Goal: Task Accomplishment & Management: Use online tool/utility

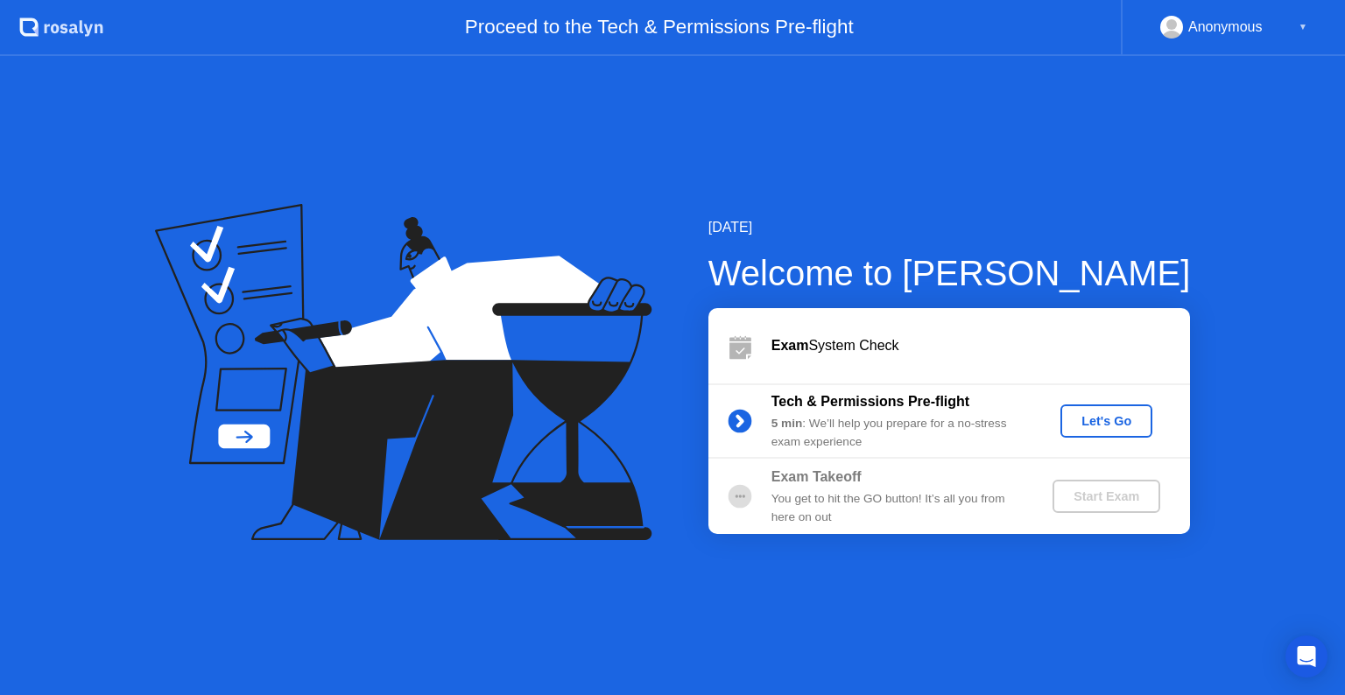
click at [1103, 424] on div "Let's Go" at bounding box center [1106, 421] width 78 height 14
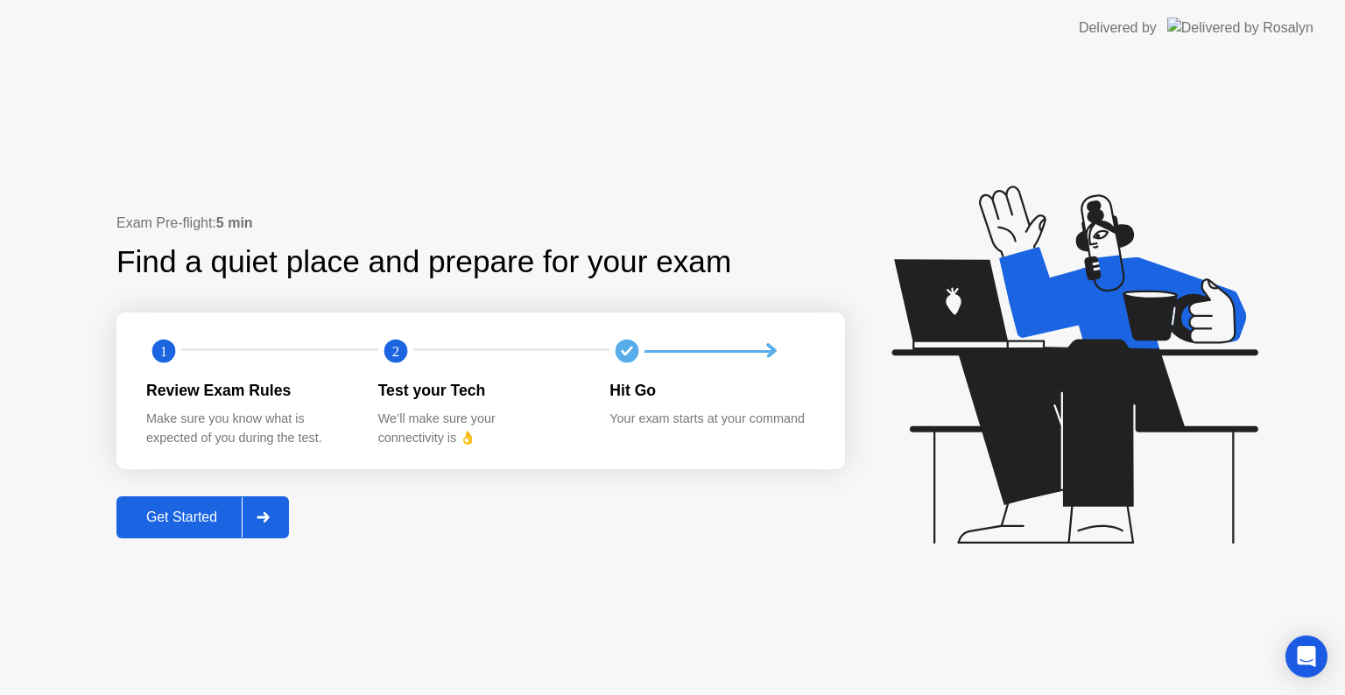
click at [204, 510] on div "Get Started" at bounding box center [182, 518] width 120 height 16
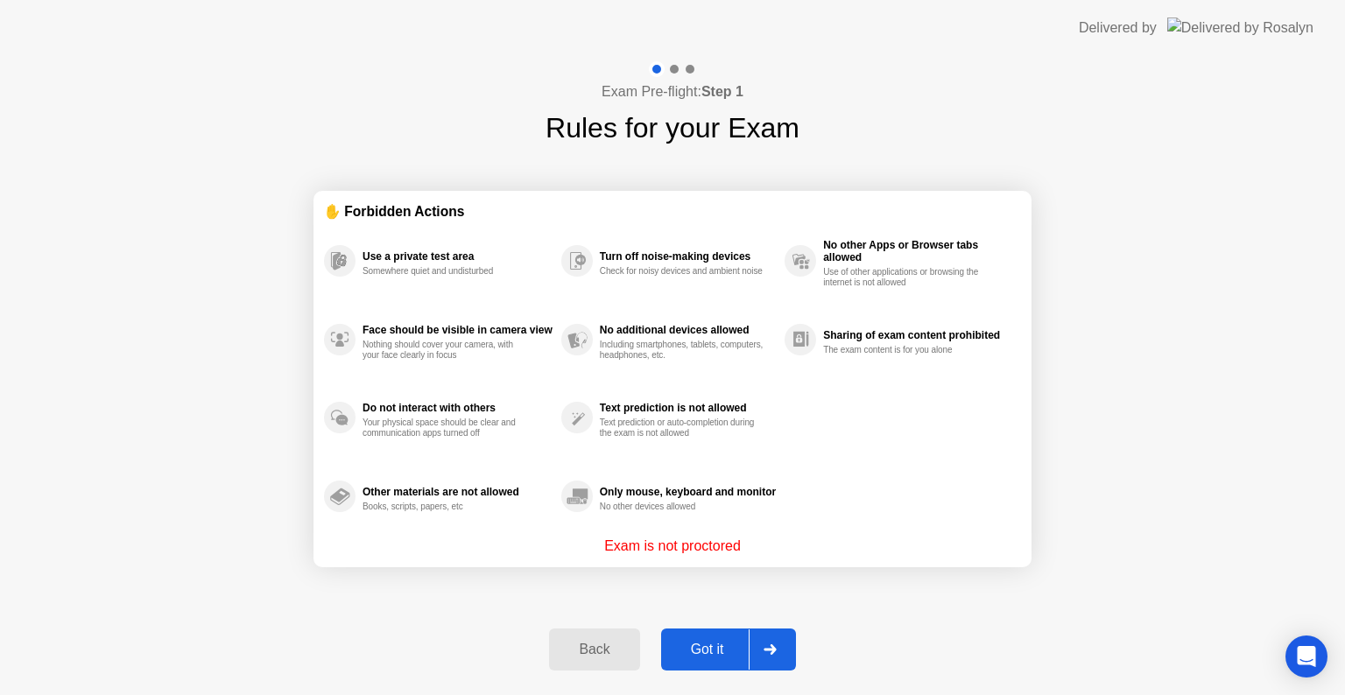
click at [724, 655] on div "Got it" at bounding box center [707, 650] width 82 height 16
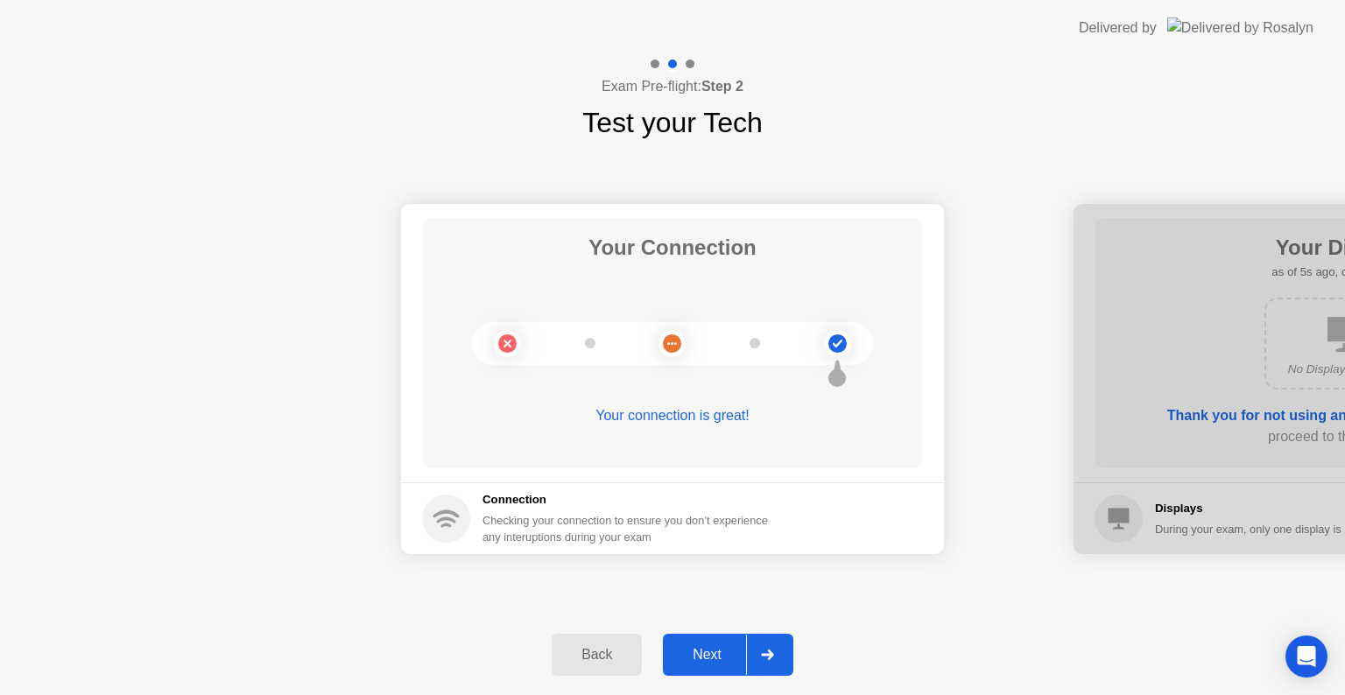
click at [708, 651] on div "Next" at bounding box center [707, 655] width 78 height 16
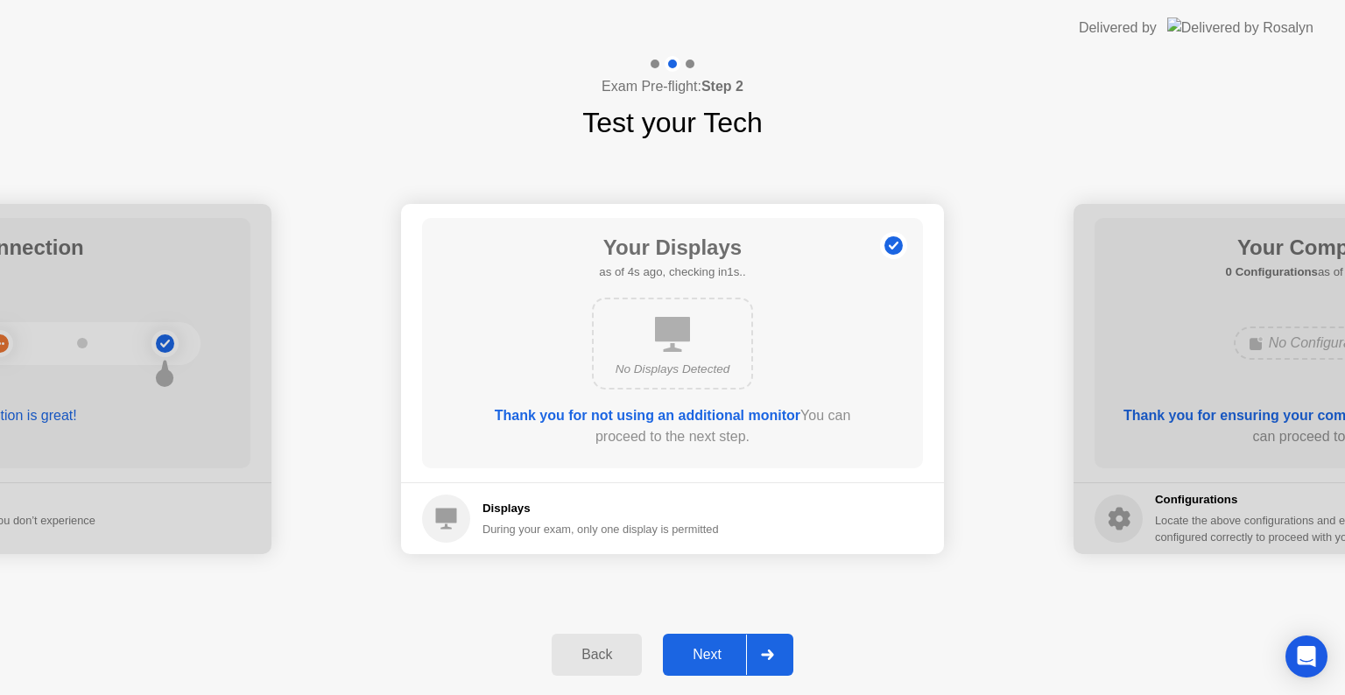
click at [708, 651] on div "Next" at bounding box center [707, 655] width 78 height 16
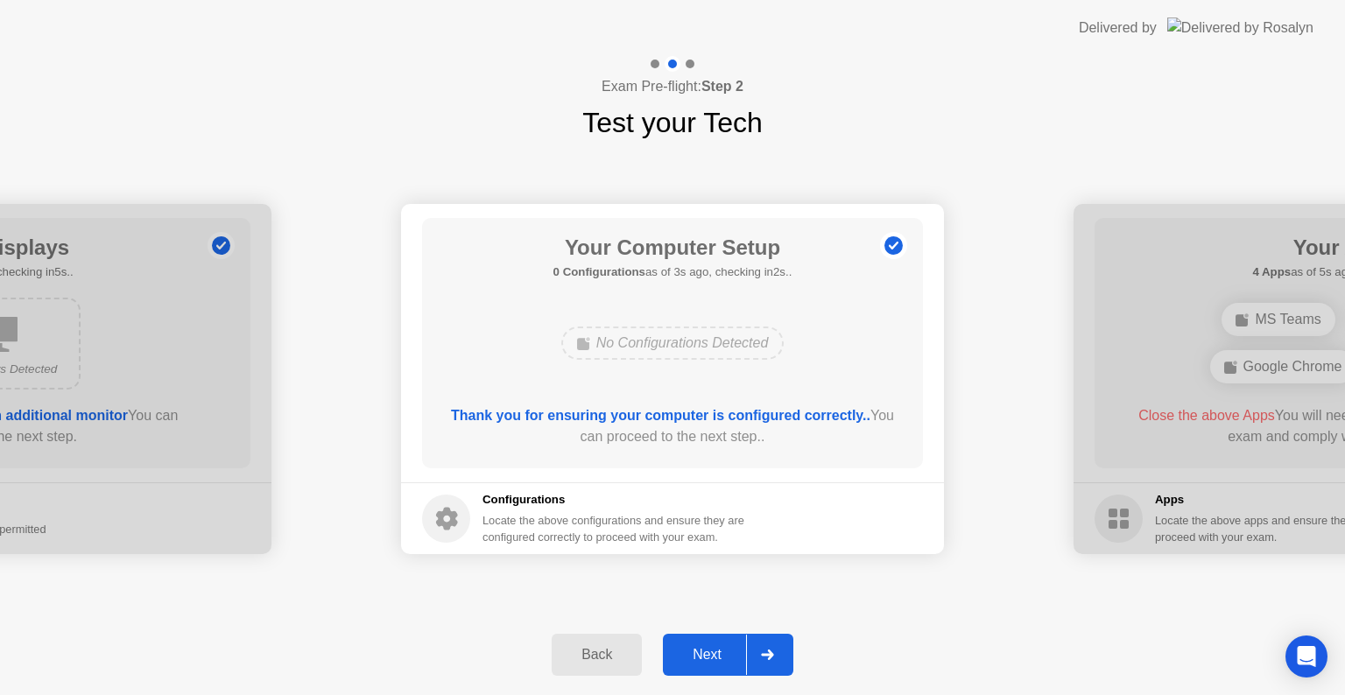
click at [765, 658] on icon at bounding box center [767, 655] width 13 height 11
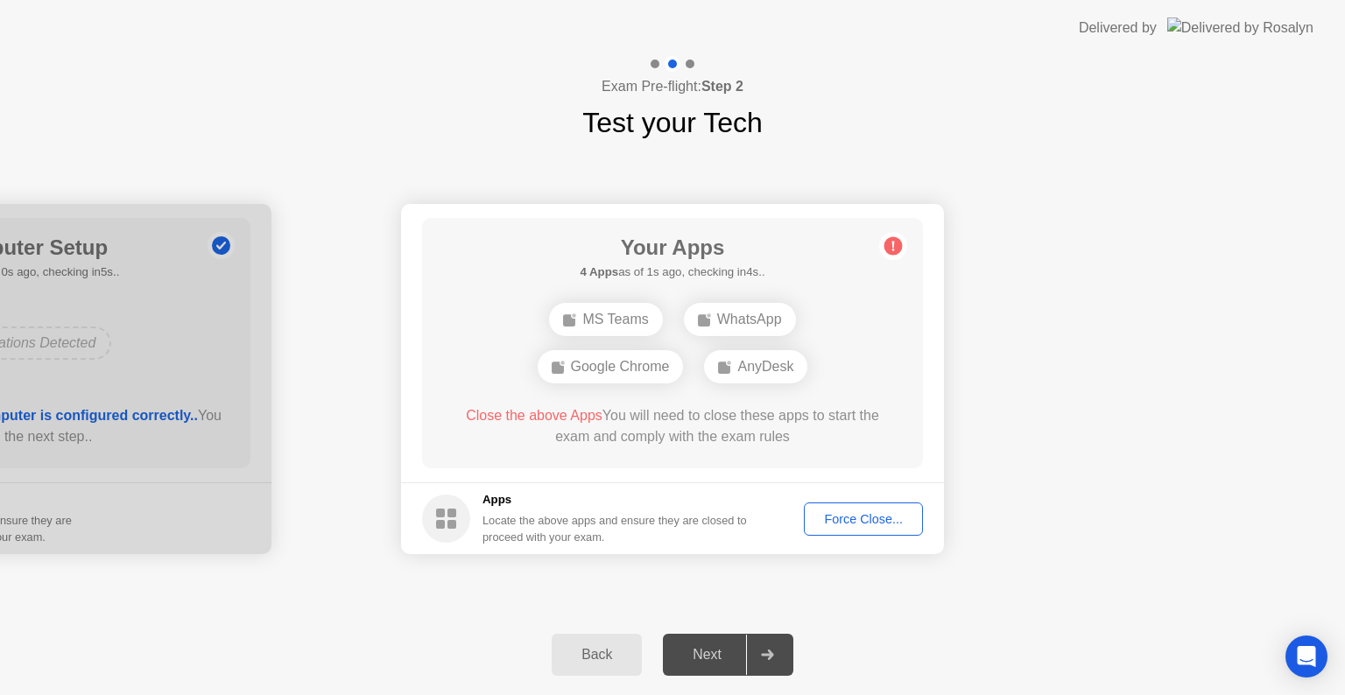
click at [847, 513] on div "Force Close..." at bounding box center [863, 519] width 107 height 14
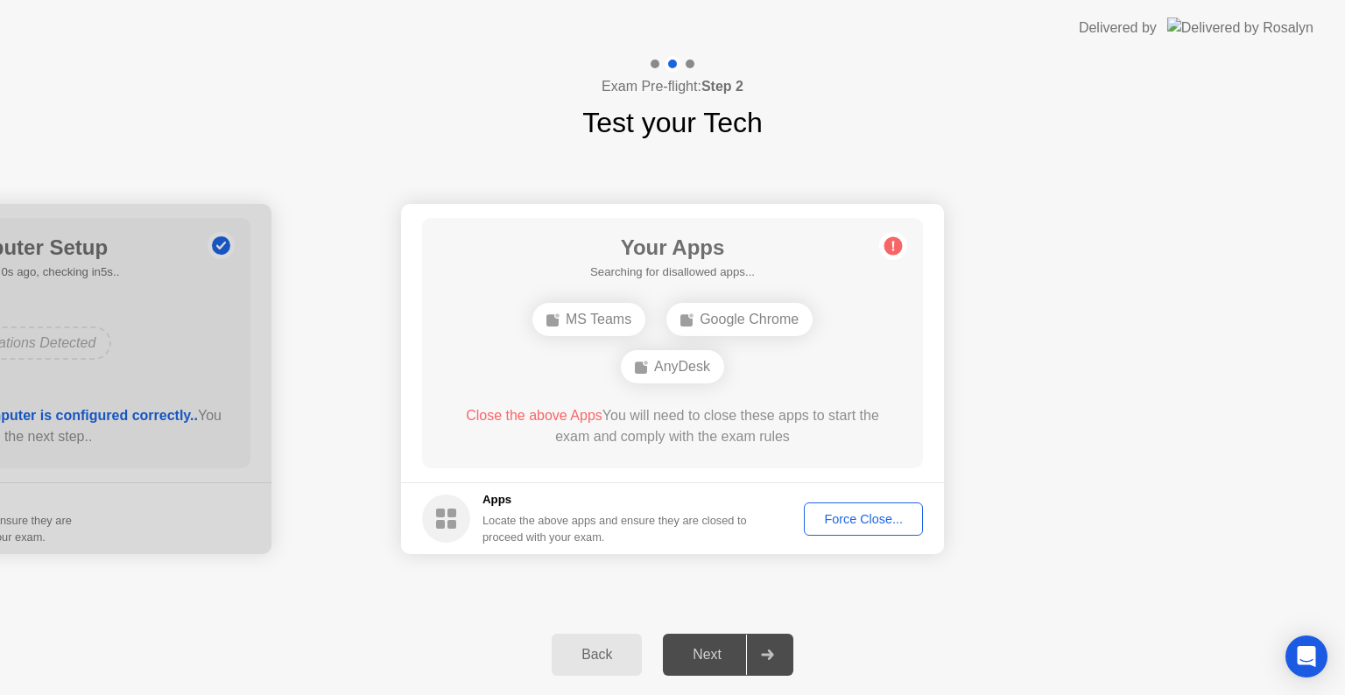
click at [854, 528] on button "Force Close..." at bounding box center [863, 519] width 119 height 33
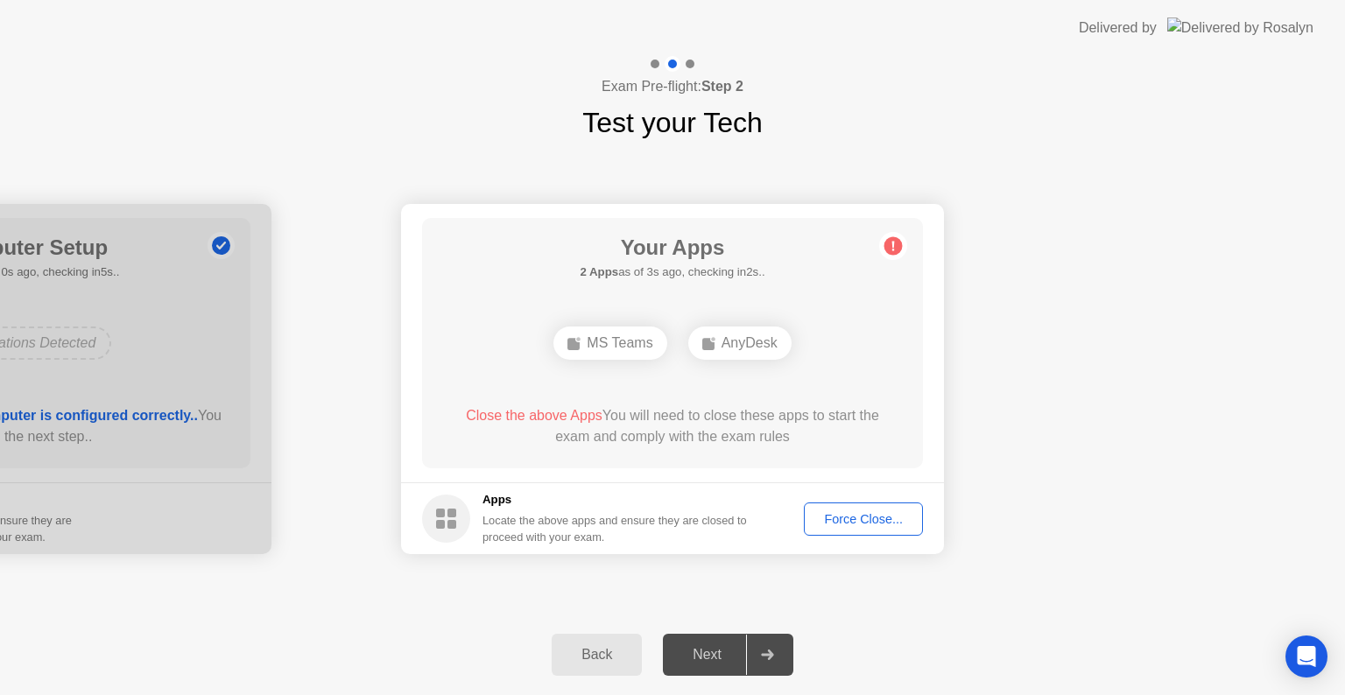
click at [749, 342] on div "AnyDesk" at bounding box center [739, 343] width 103 height 33
click at [885, 611] on div "Your Connection Your connection is great! Connection Checking your connection t…" at bounding box center [672, 379] width 1345 height 471
click at [848, 521] on div "Force Close..." at bounding box center [863, 519] width 107 height 14
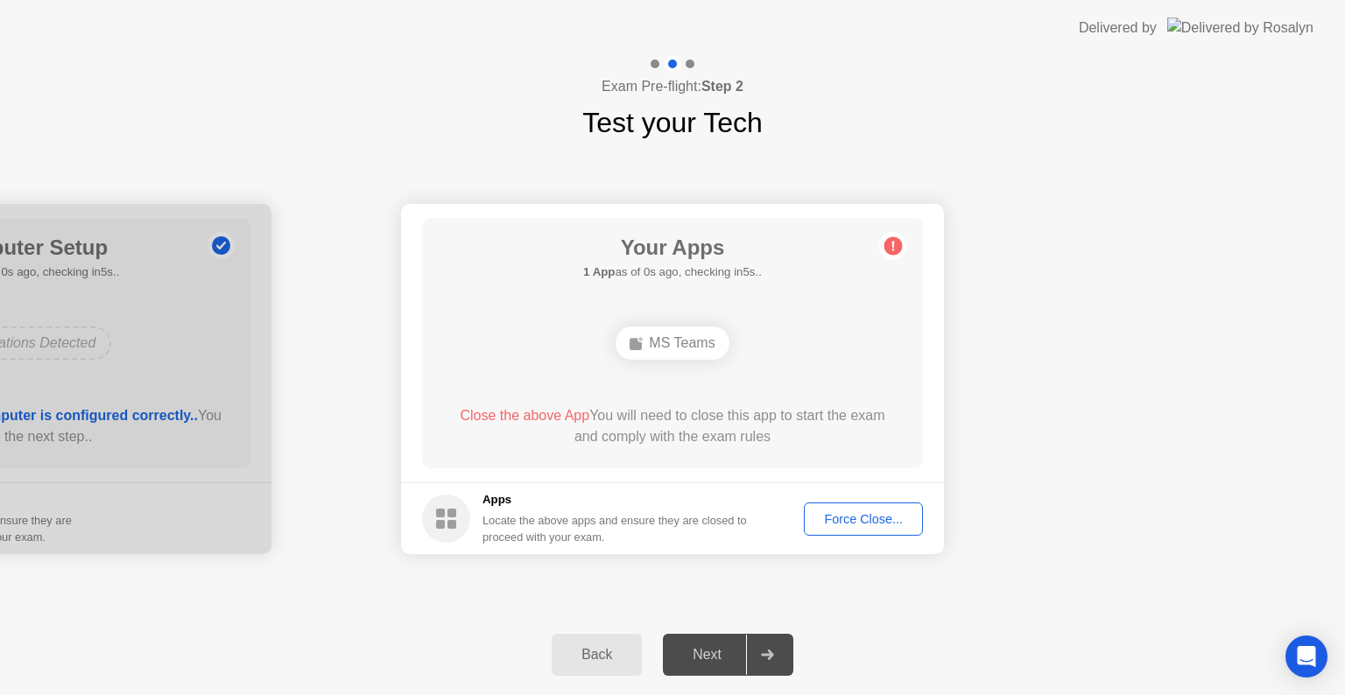
click at [697, 647] on div "Next" at bounding box center [707, 655] width 78 height 16
click at [784, 651] on div at bounding box center [767, 655] width 42 height 40
click at [772, 654] on icon at bounding box center [767, 655] width 12 height 11
click at [856, 524] on div "Force Close..." at bounding box center [863, 519] width 107 height 14
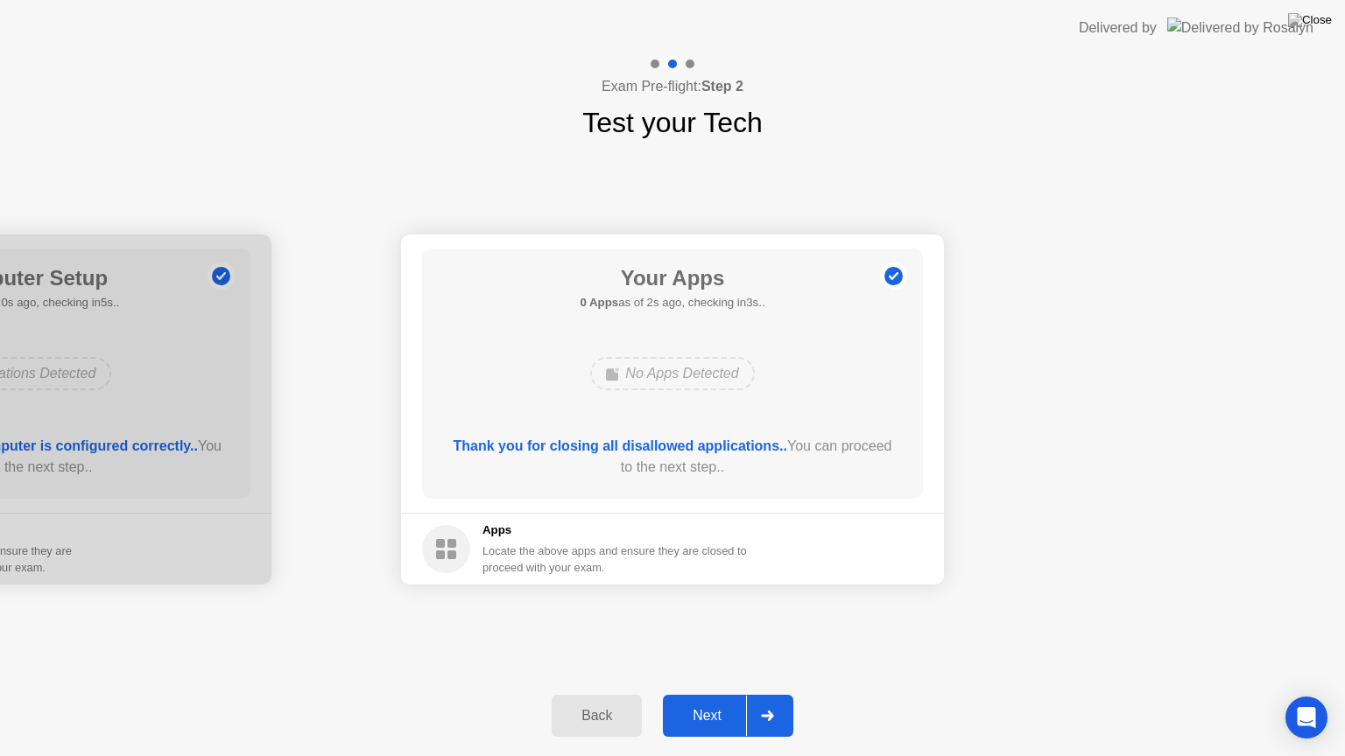
click at [761, 694] on icon at bounding box center [767, 716] width 13 height 11
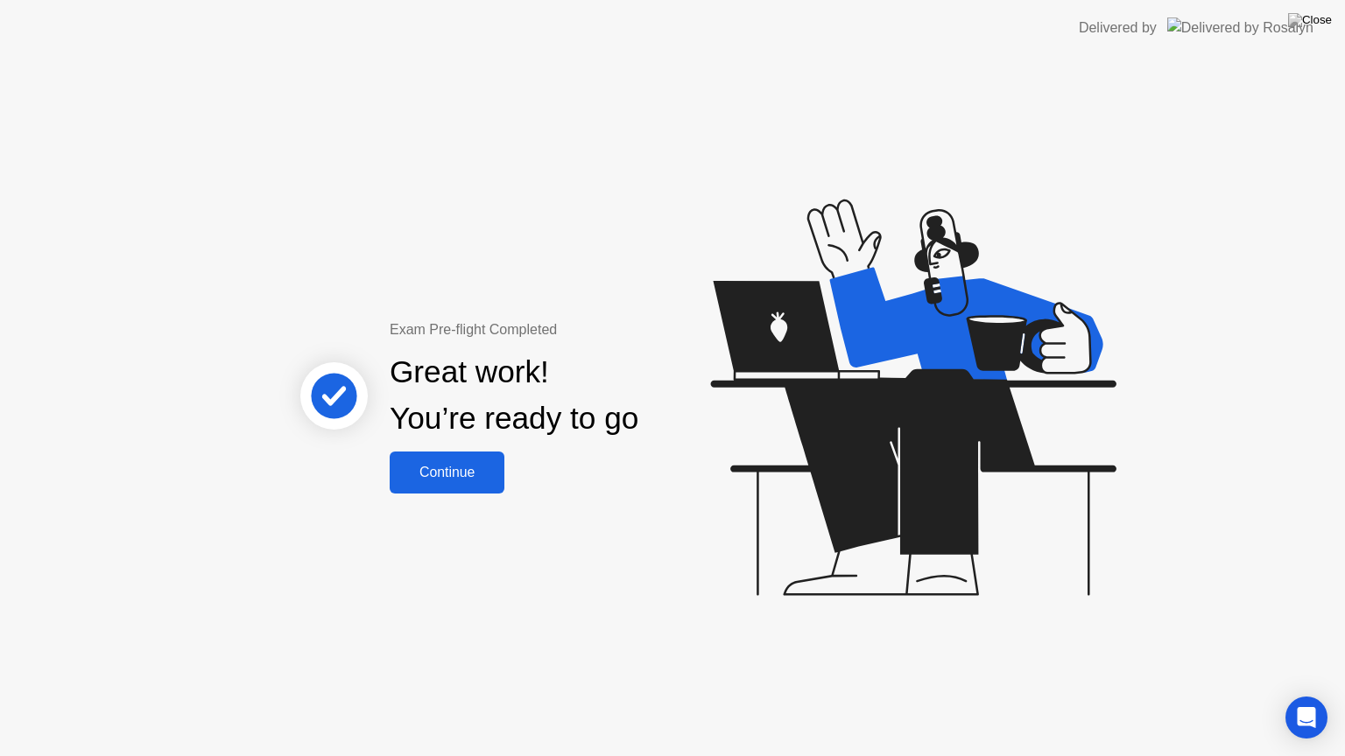
click at [475, 473] on div "Continue" at bounding box center [447, 473] width 104 height 16
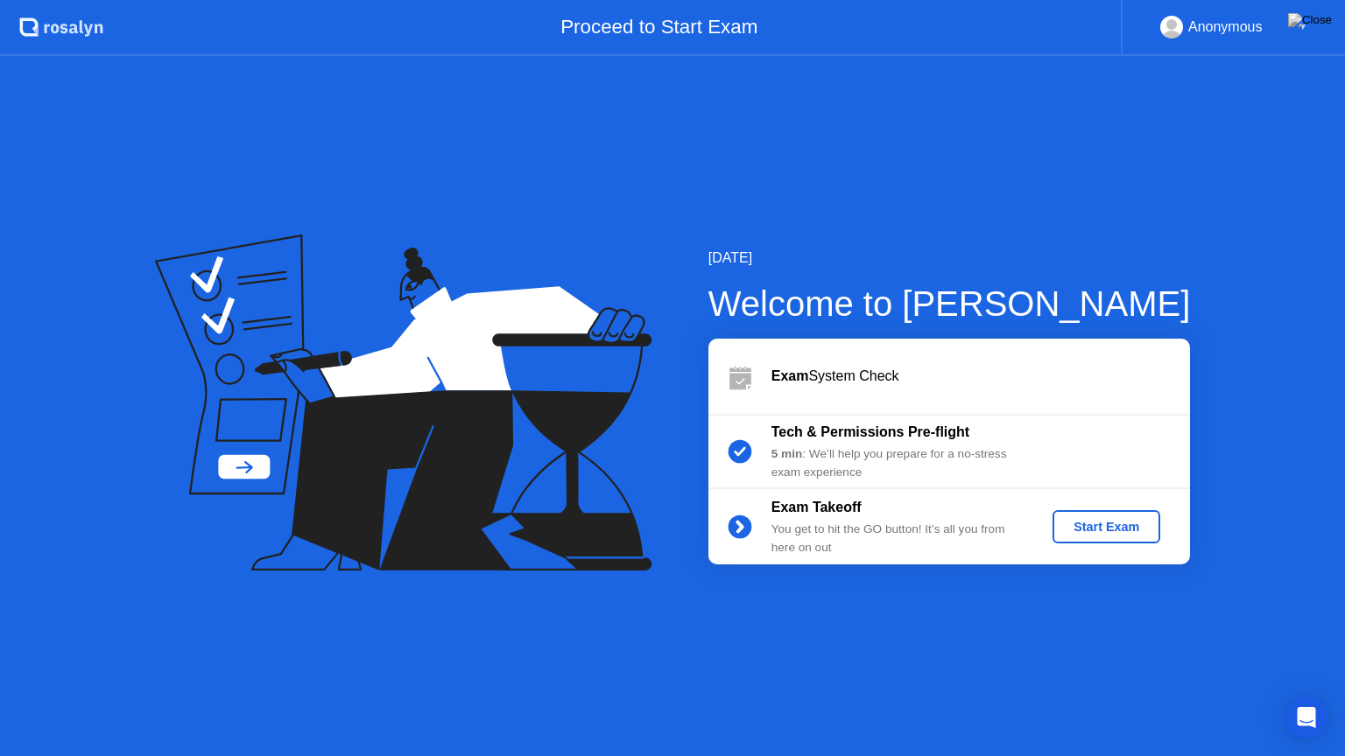
click at [1096, 520] on div "Start Exam" at bounding box center [1106, 527] width 94 height 14
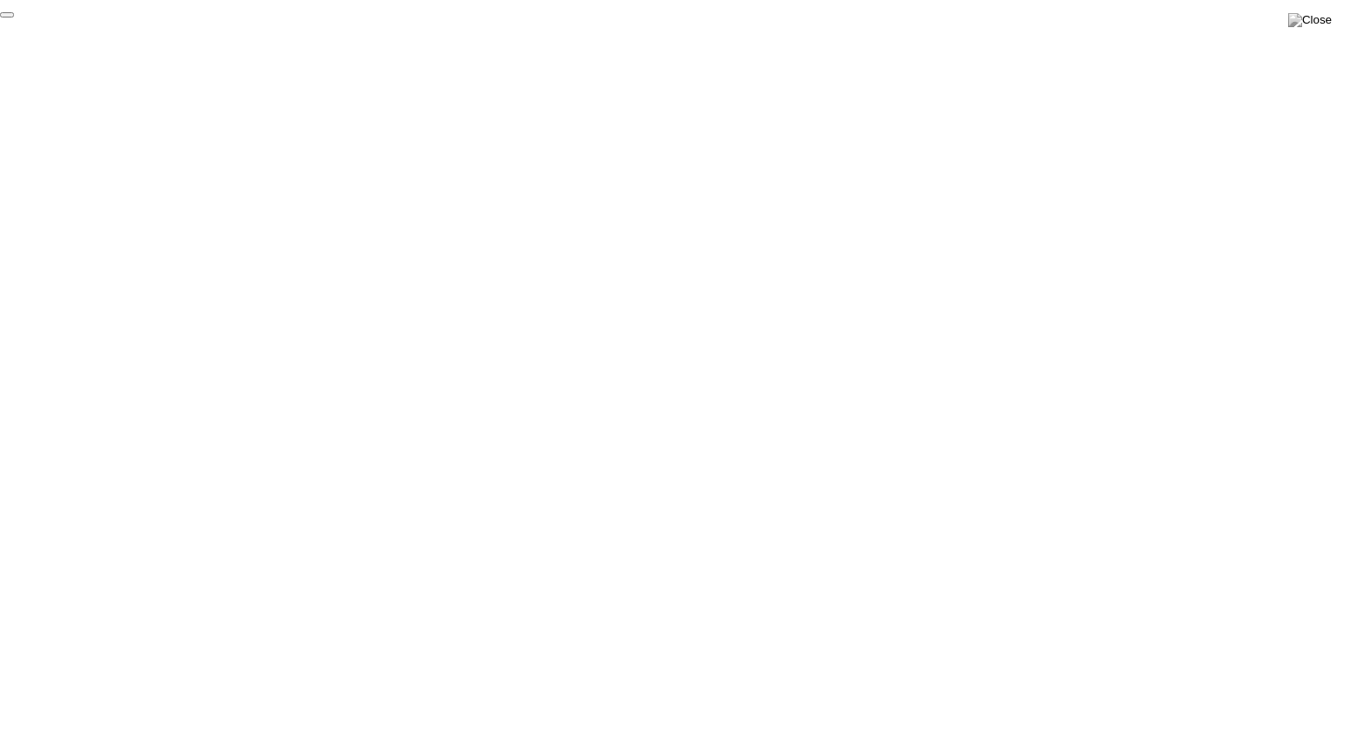
click div "End Proctoring Session"
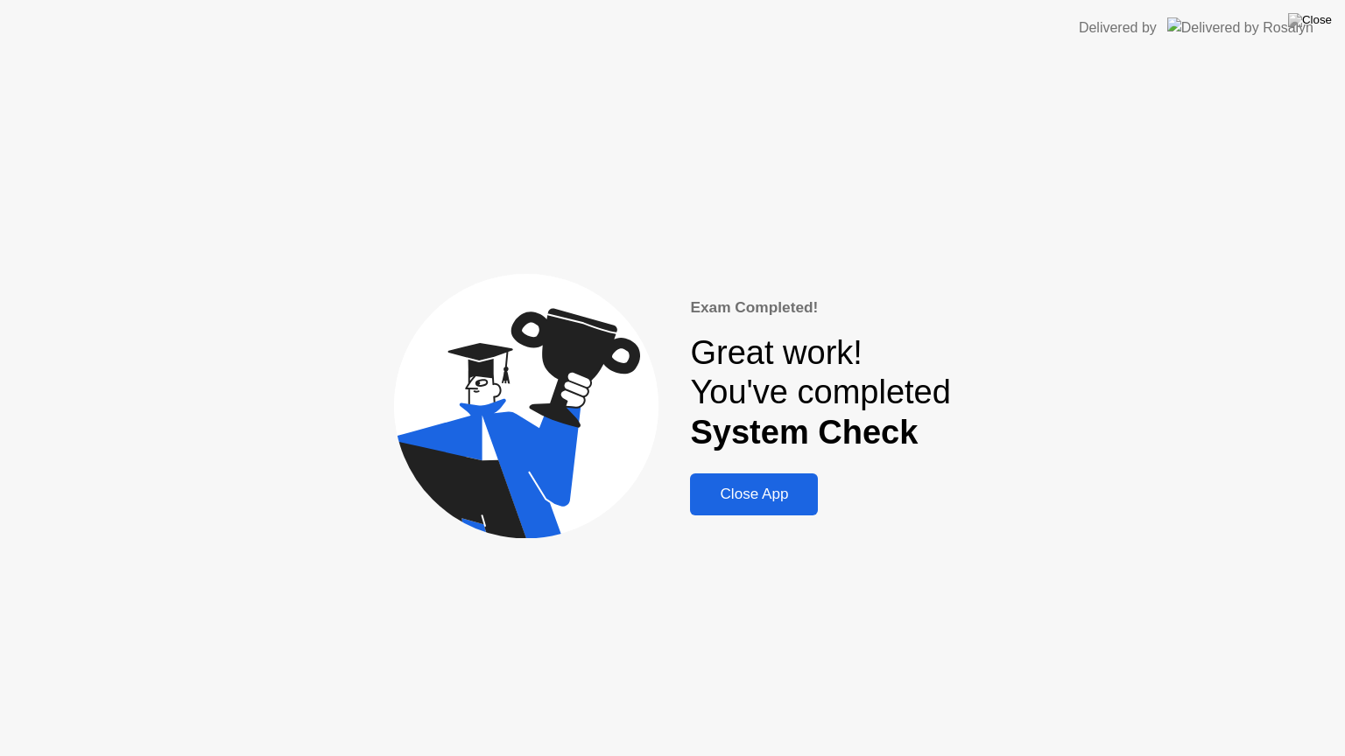
click at [746, 491] on div "Close App" at bounding box center [753, 495] width 117 height 18
